Goal: Transaction & Acquisition: Purchase product/service

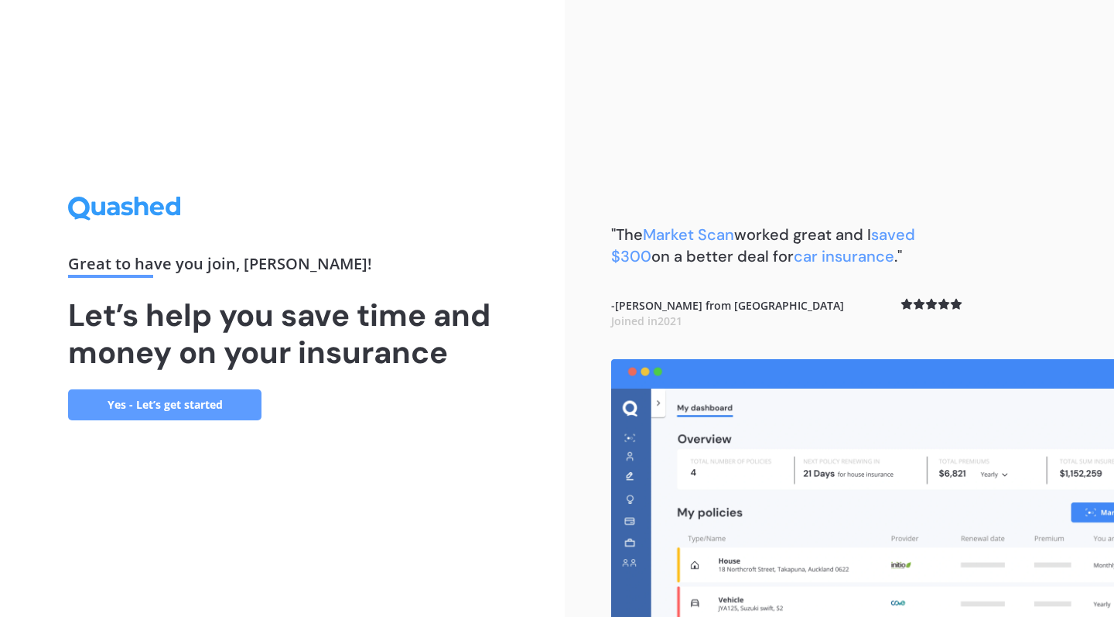
click at [161, 413] on link "Yes - Let’s get started" at bounding box center [164, 404] width 193 height 31
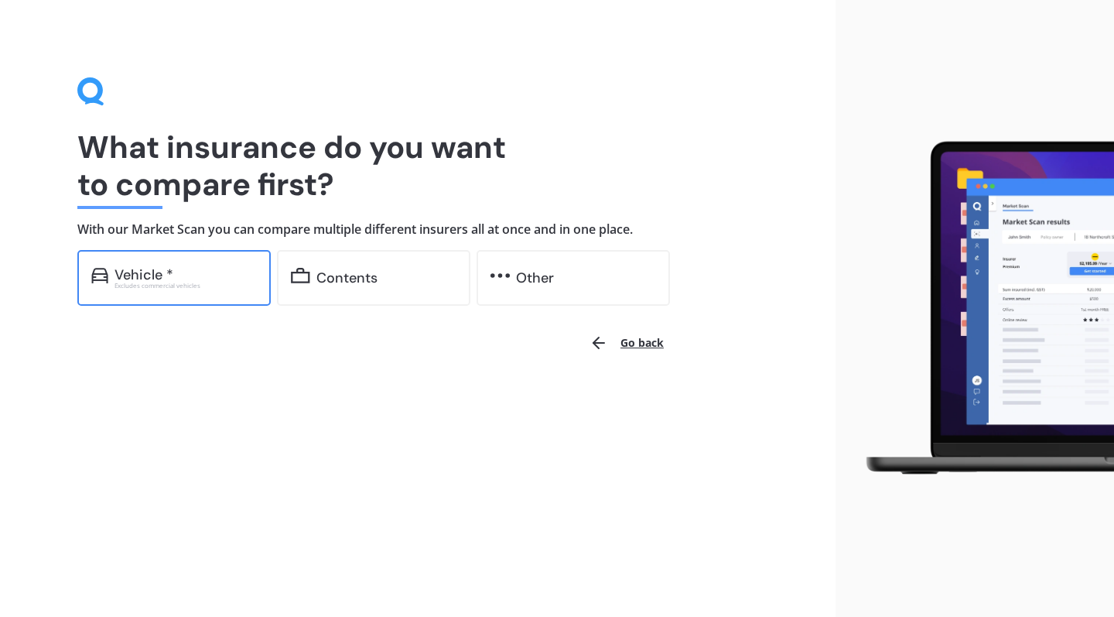
click at [173, 283] on div "Excludes commercial vehicles" at bounding box center [186, 285] width 142 height 6
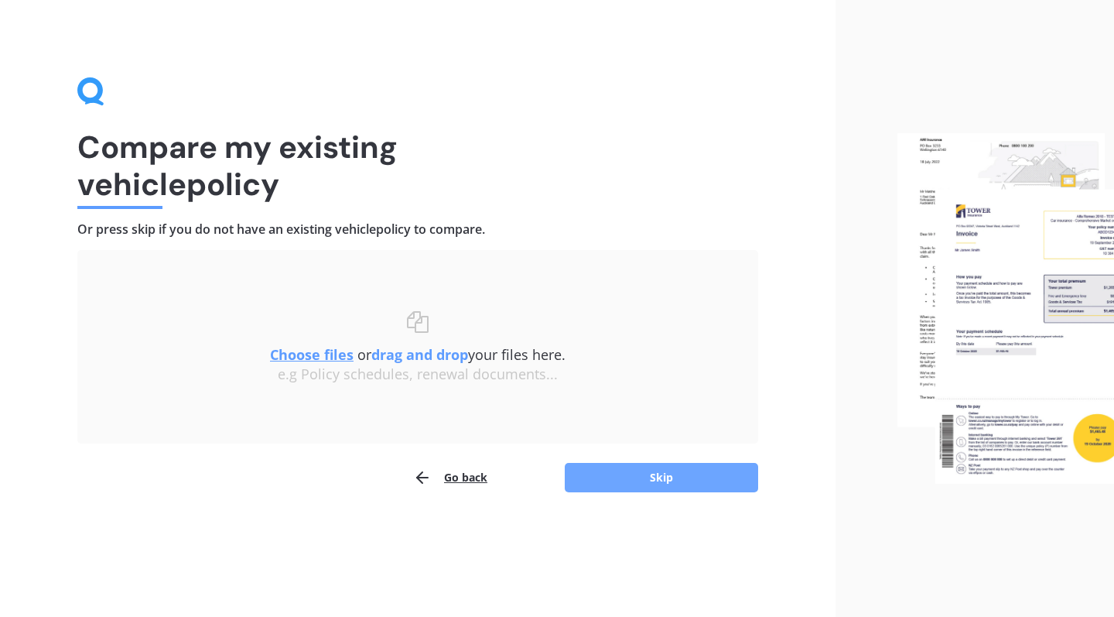
click at [605, 481] on button "Skip" at bounding box center [661, 477] width 193 height 29
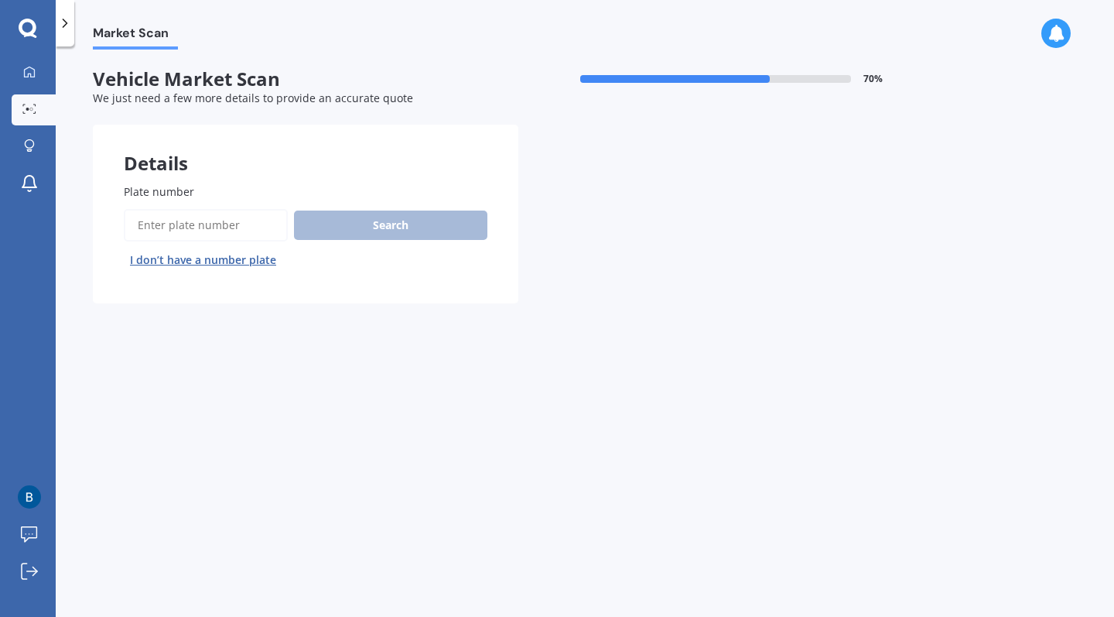
click at [151, 214] on input "Plate number" at bounding box center [206, 225] width 164 height 33
type input "mbh859"
click at [0, 0] on button "Next" at bounding box center [0, 0] width 0 height 0
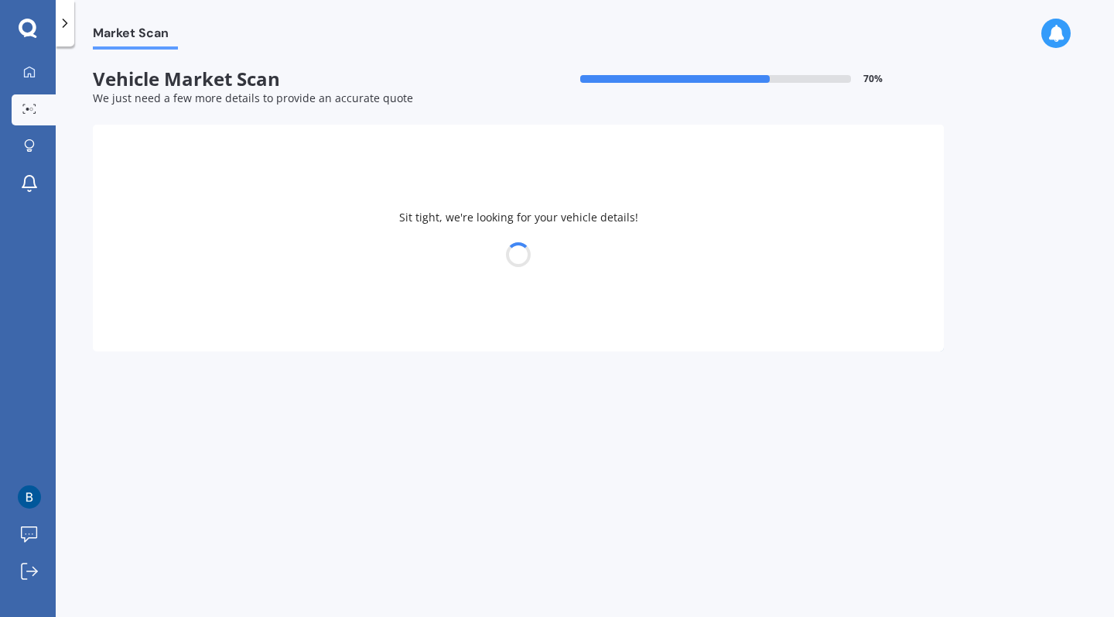
select select "TOYOTA"
select select "VANGUARD"
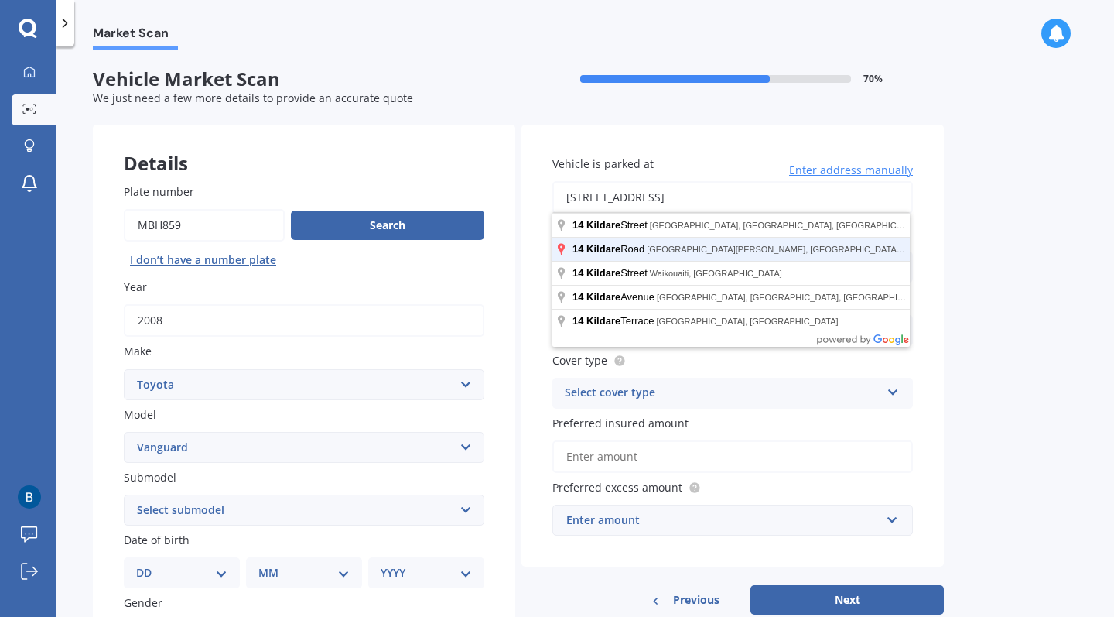
click at [847, 596] on button "Next" at bounding box center [847, 599] width 193 height 29
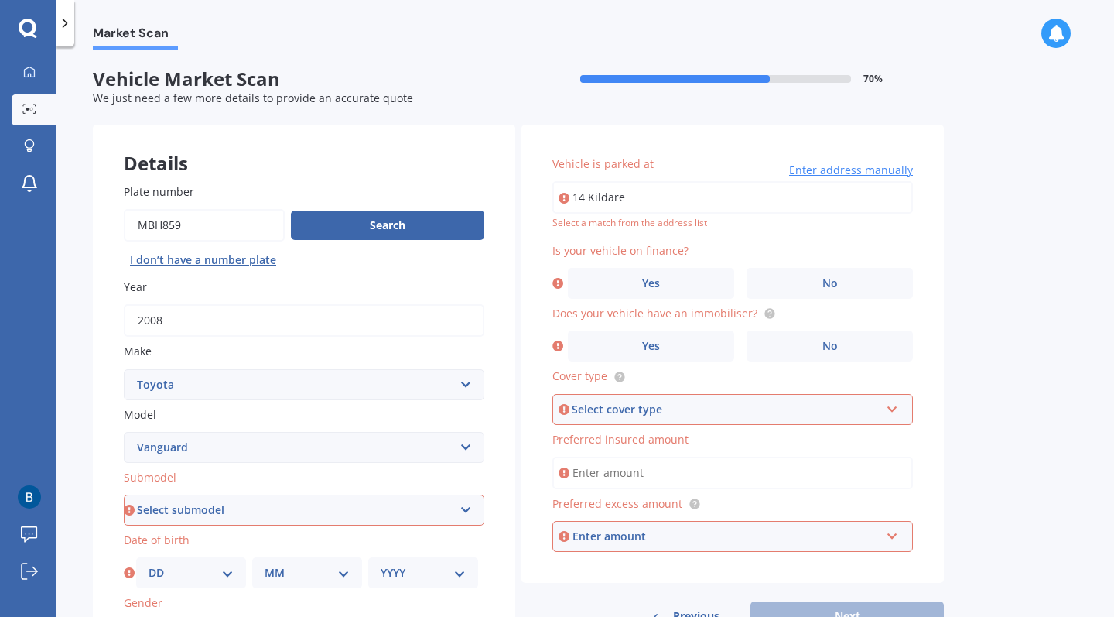
type input "[STREET_ADDRESS]"
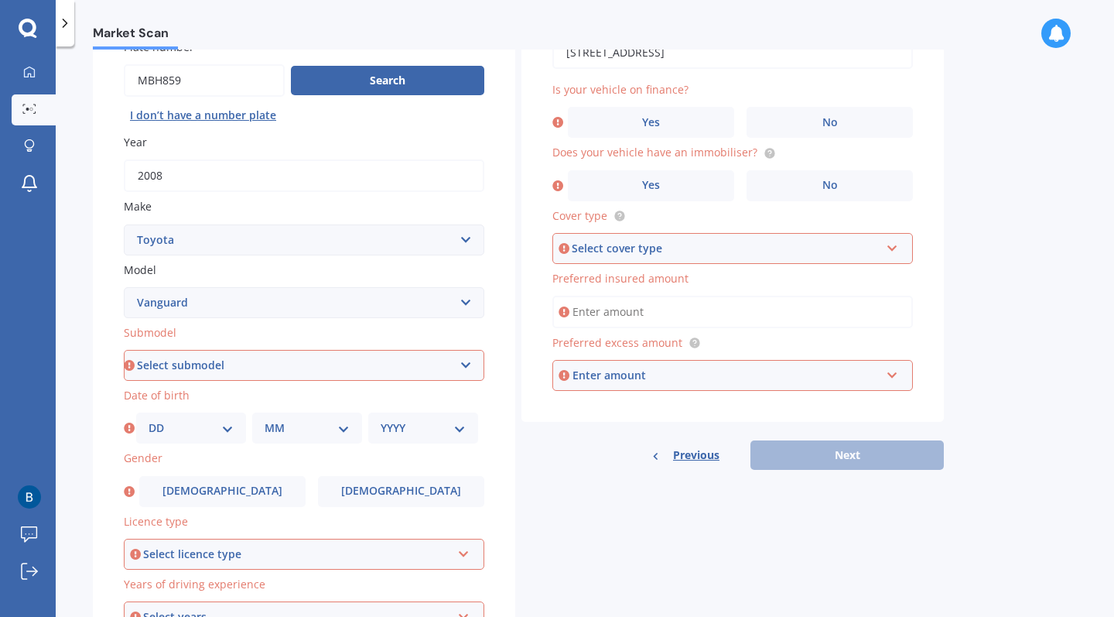
scroll to position [149, 0]
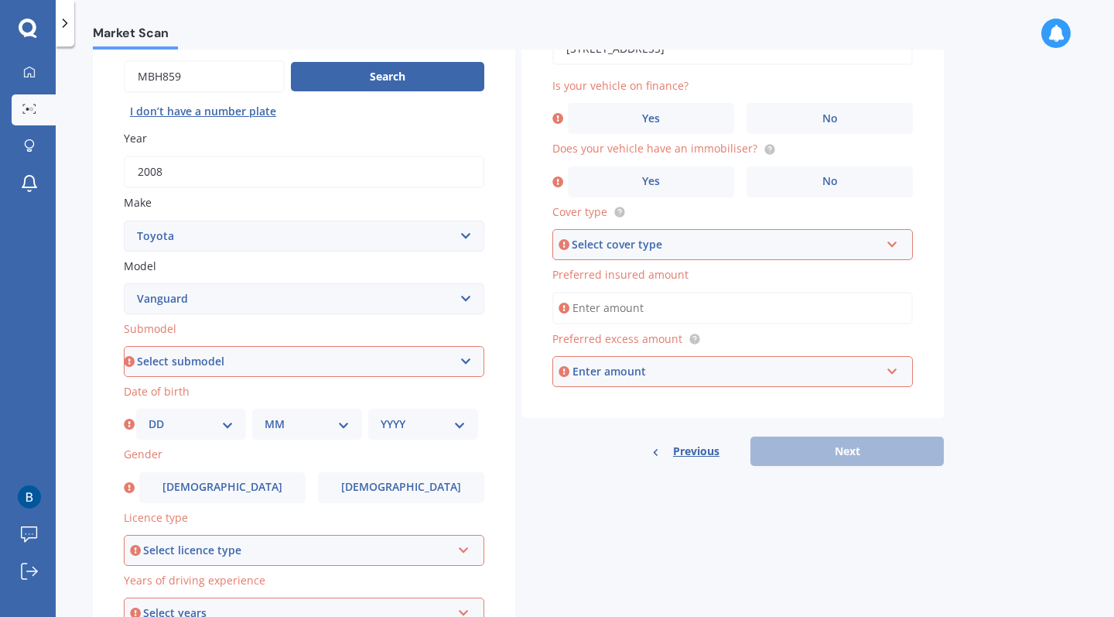
select select "PETROL 4WD"
click at [177, 435] on div "DD 01 02 03 04 05 06 07 08 09 10 11 12 13 14 15 16 17 18 19 20 21 22 23 24 25 2…" at bounding box center [191, 424] width 110 height 31
select select "30"
select select "04"
select select "1994"
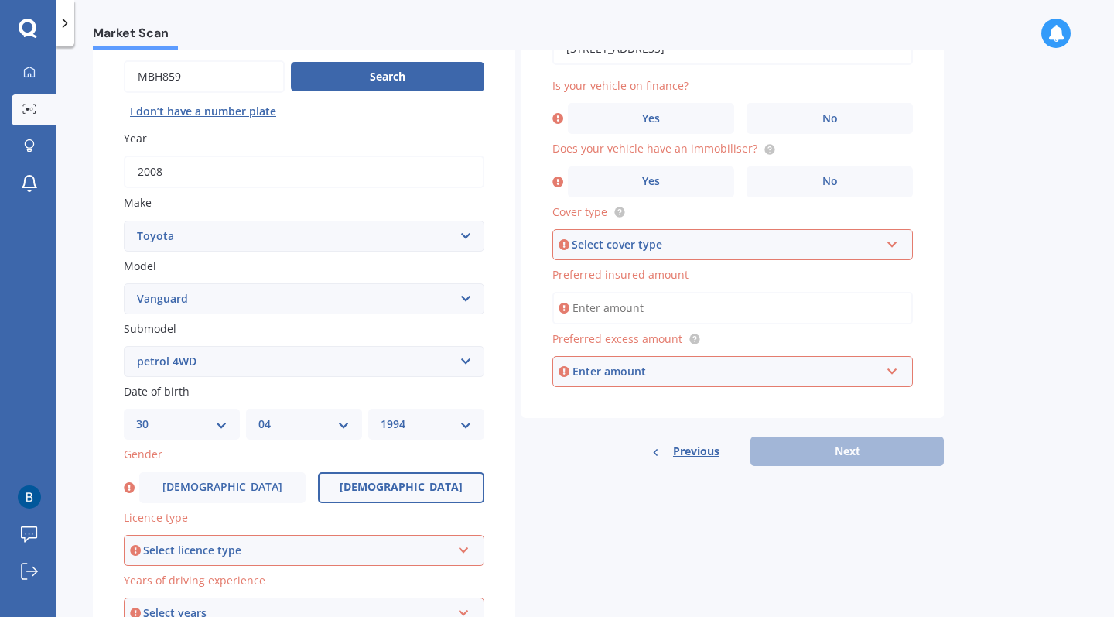
click at [377, 484] on label "[DEMOGRAPHIC_DATA]" at bounding box center [401, 487] width 166 height 31
click at [0, 0] on input "[DEMOGRAPHIC_DATA]" at bounding box center [0, 0] width 0 height 0
click at [361, 547] on div "Select licence type" at bounding box center [297, 550] width 308 height 17
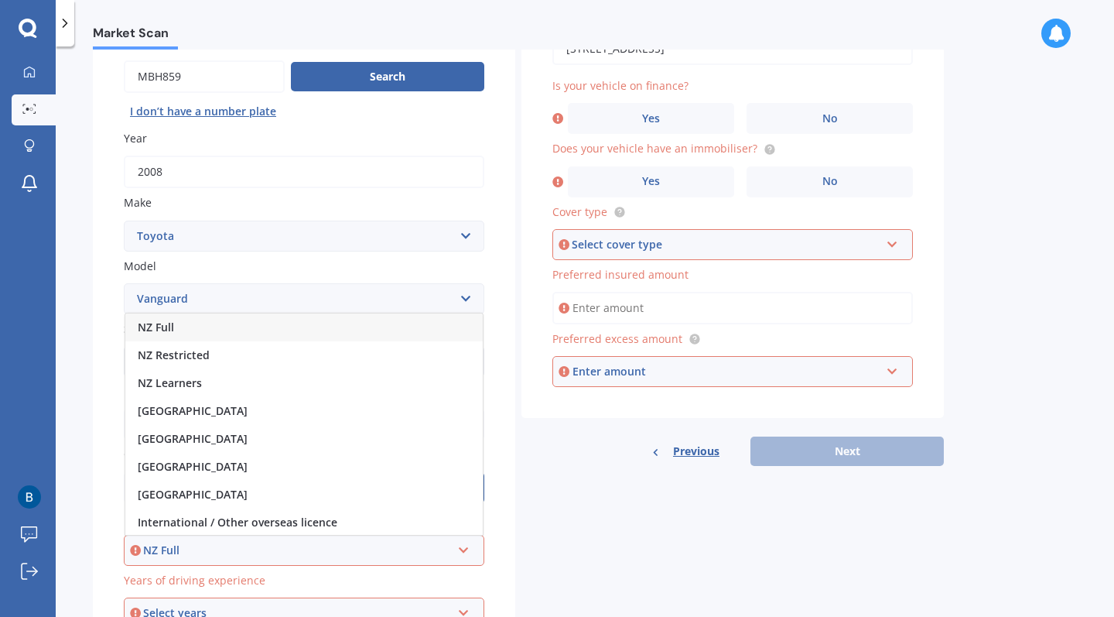
click at [334, 318] on div "NZ Full" at bounding box center [304, 327] width 358 height 28
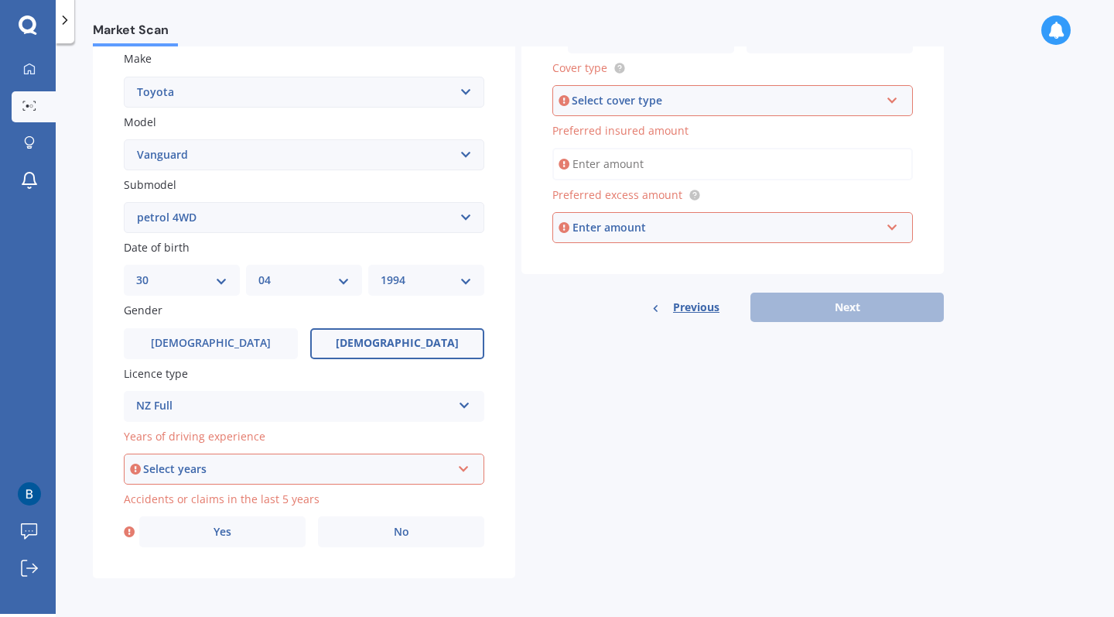
scroll to position [289, 0]
click at [339, 454] on div "Select years 5 or more years 4 years 3 years 2 years 1 year" at bounding box center [304, 469] width 361 height 31
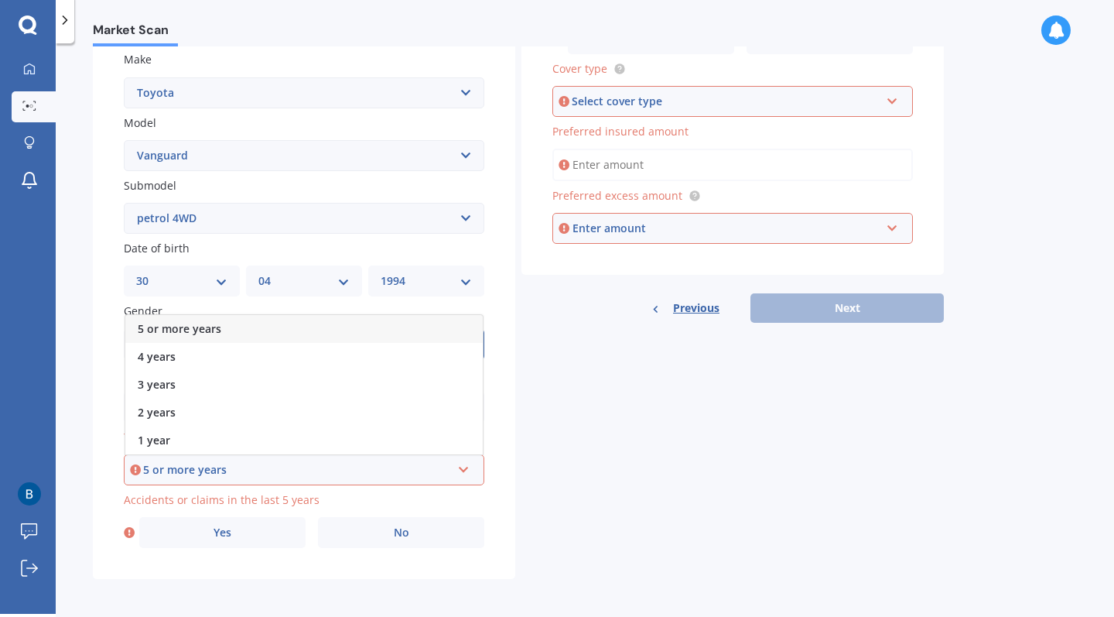
click at [337, 461] on div "5 or more years" at bounding box center [297, 469] width 308 height 17
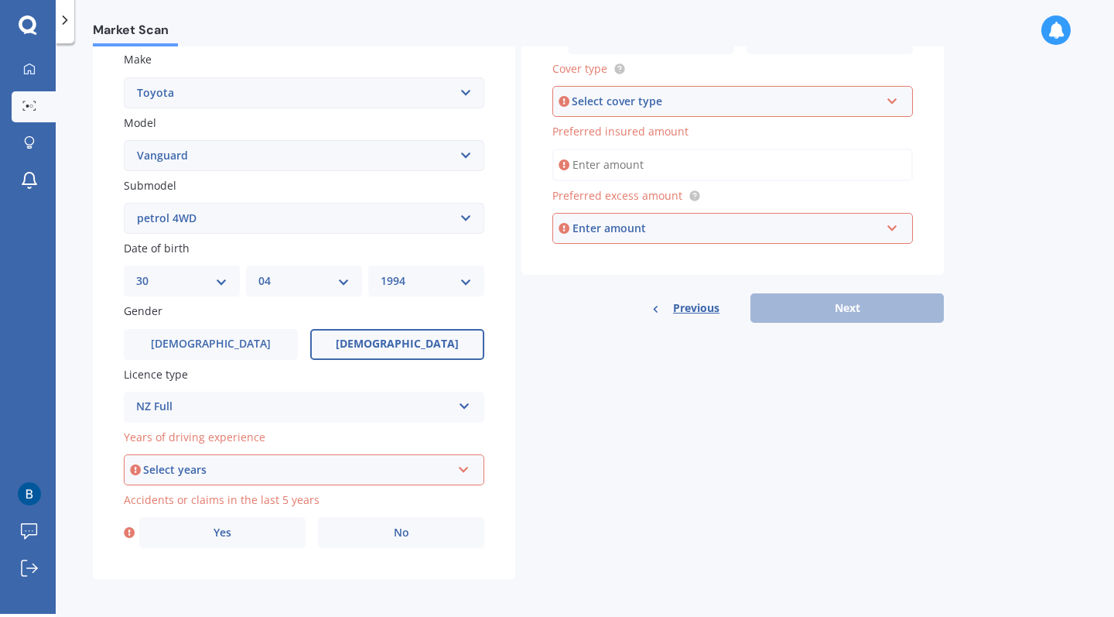
click at [337, 461] on div "Select years" at bounding box center [297, 469] width 308 height 17
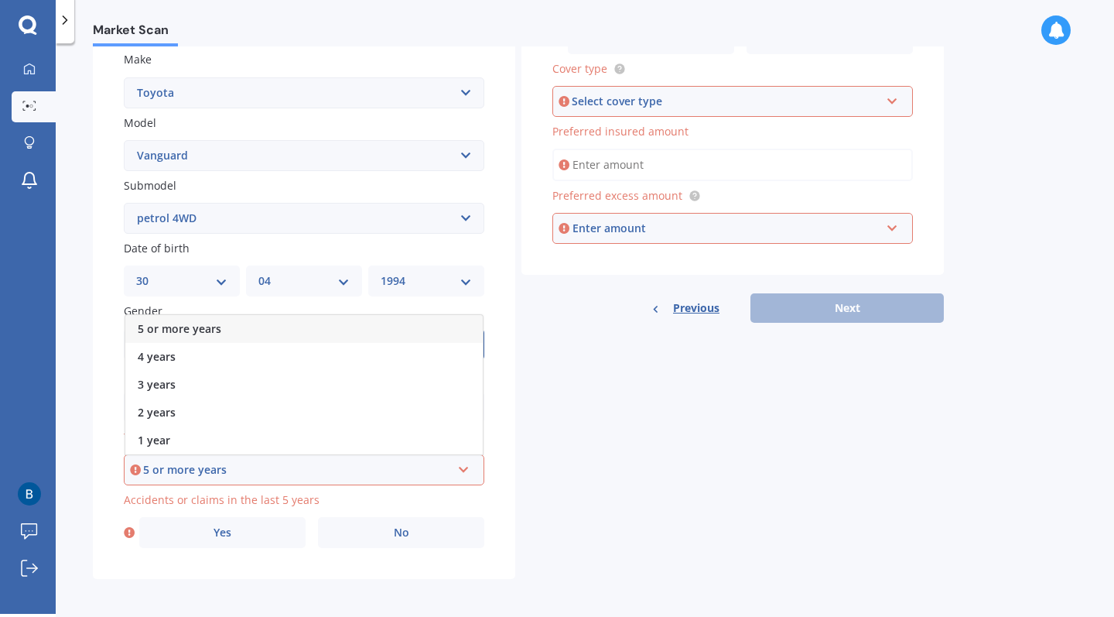
click at [303, 325] on div "5 or more years" at bounding box center [304, 329] width 358 height 28
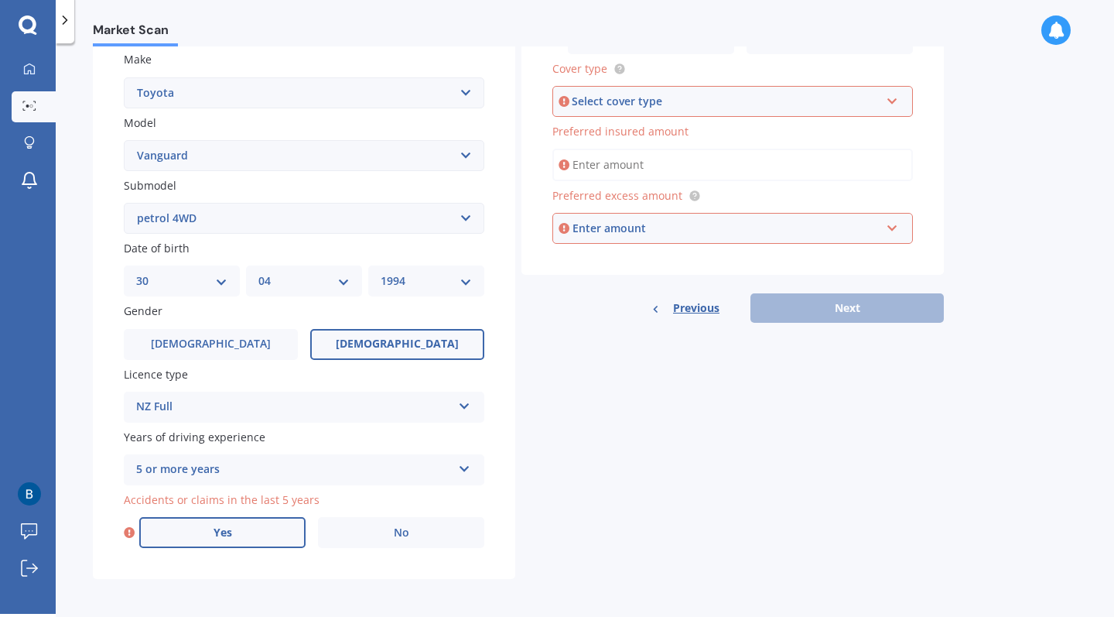
click at [256, 537] on label "Yes" at bounding box center [222, 532] width 166 height 31
click at [0, 0] on input "Yes" at bounding box center [0, 0] width 0 height 0
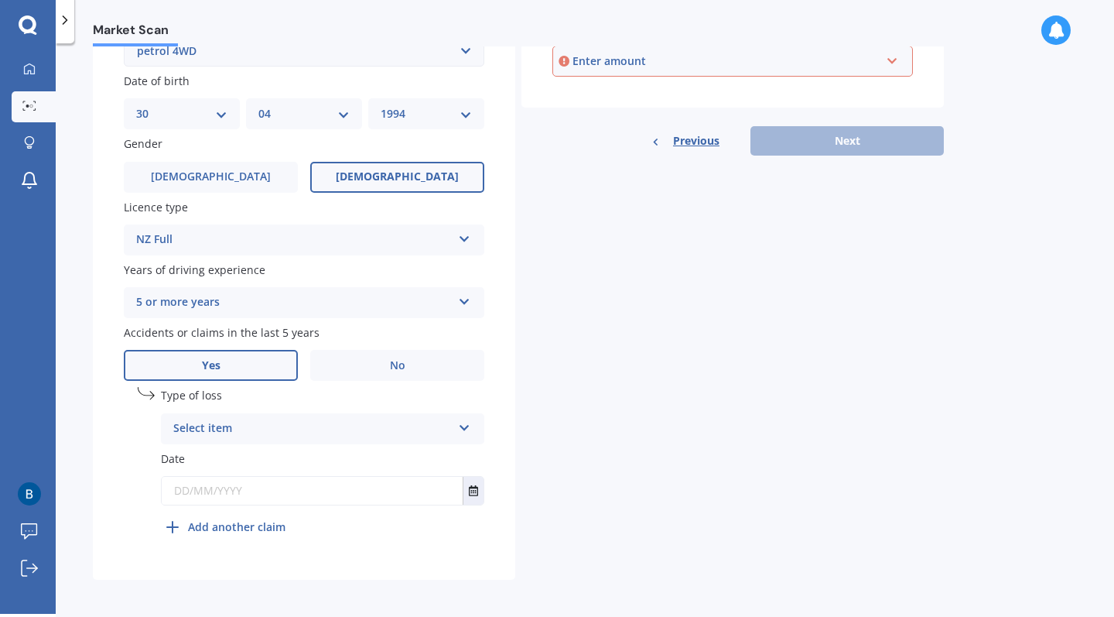
scroll to position [455, 0]
click at [232, 421] on div "Select item" at bounding box center [312, 429] width 279 height 19
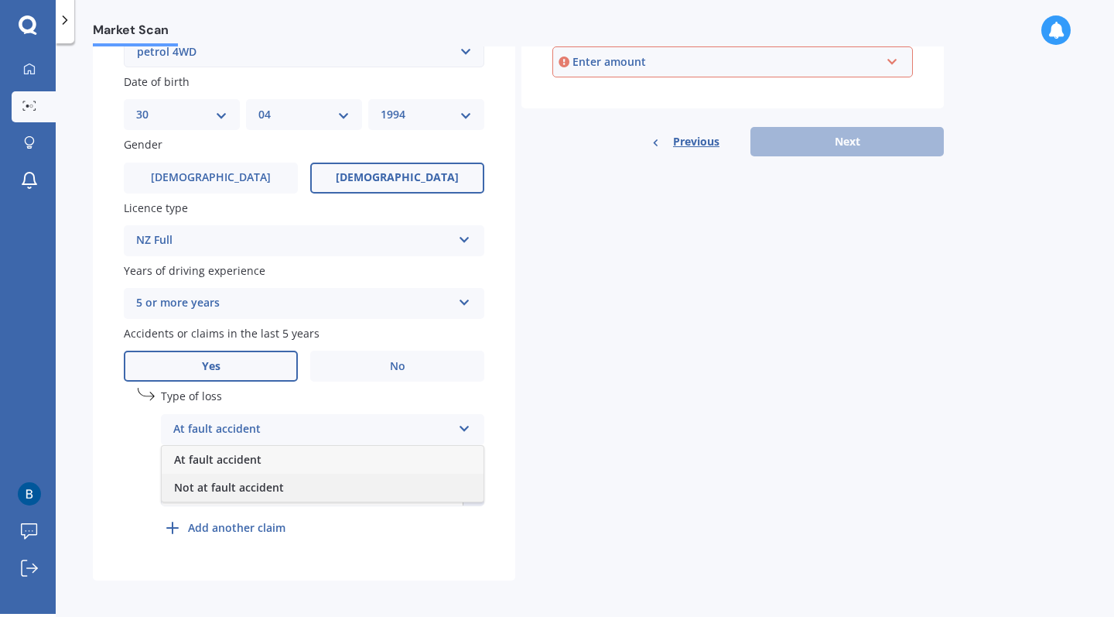
click at [236, 483] on span "Not at fault accident" at bounding box center [229, 487] width 110 height 15
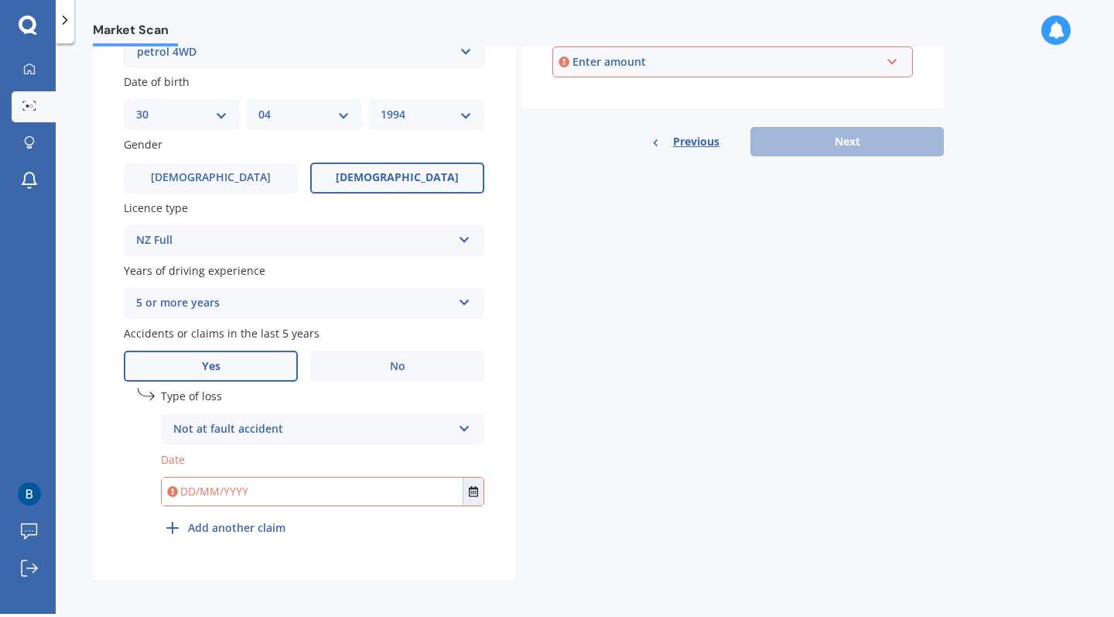
click at [236, 483] on input "text" at bounding box center [312, 492] width 301 height 28
